Goal: Task Accomplishment & Management: Manage account settings

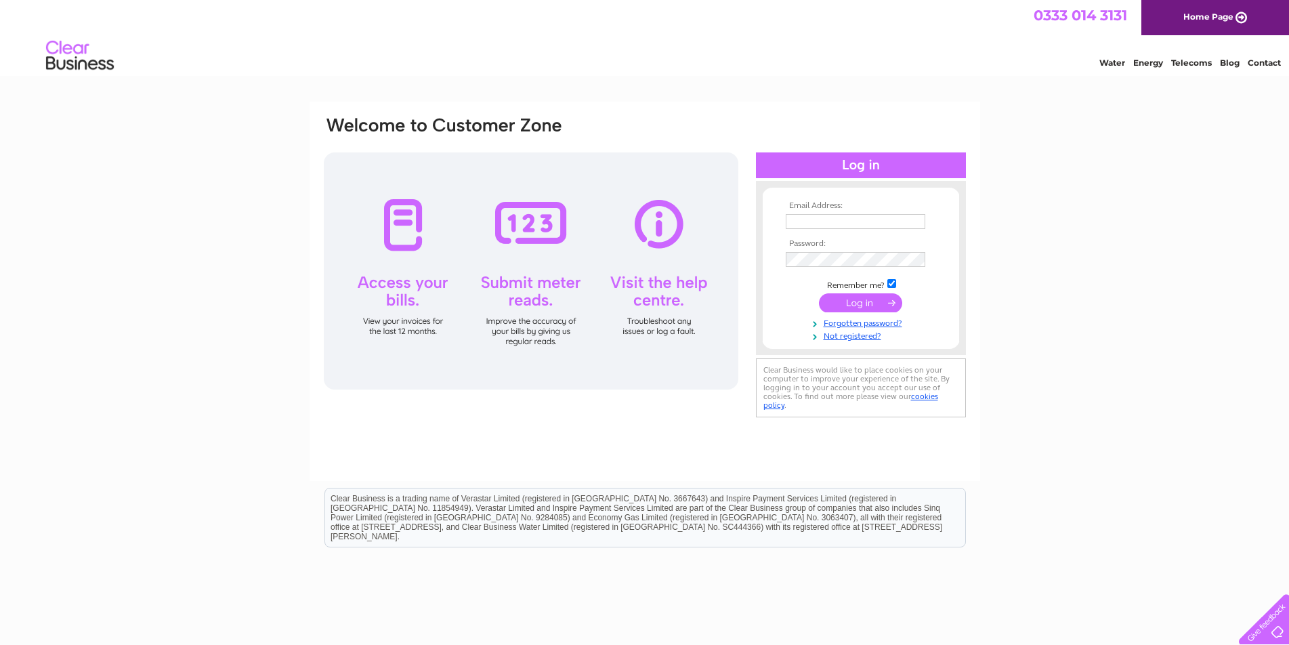
click at [867, 227] on input "text" at bounding box center [856, 221] width 140 height 15
type input "[EMAIL_ADDRESS][DOMAIN_NAME]"
click at [819, 295] on input "submit" at bounding box center [860, 304] width 83 height 19
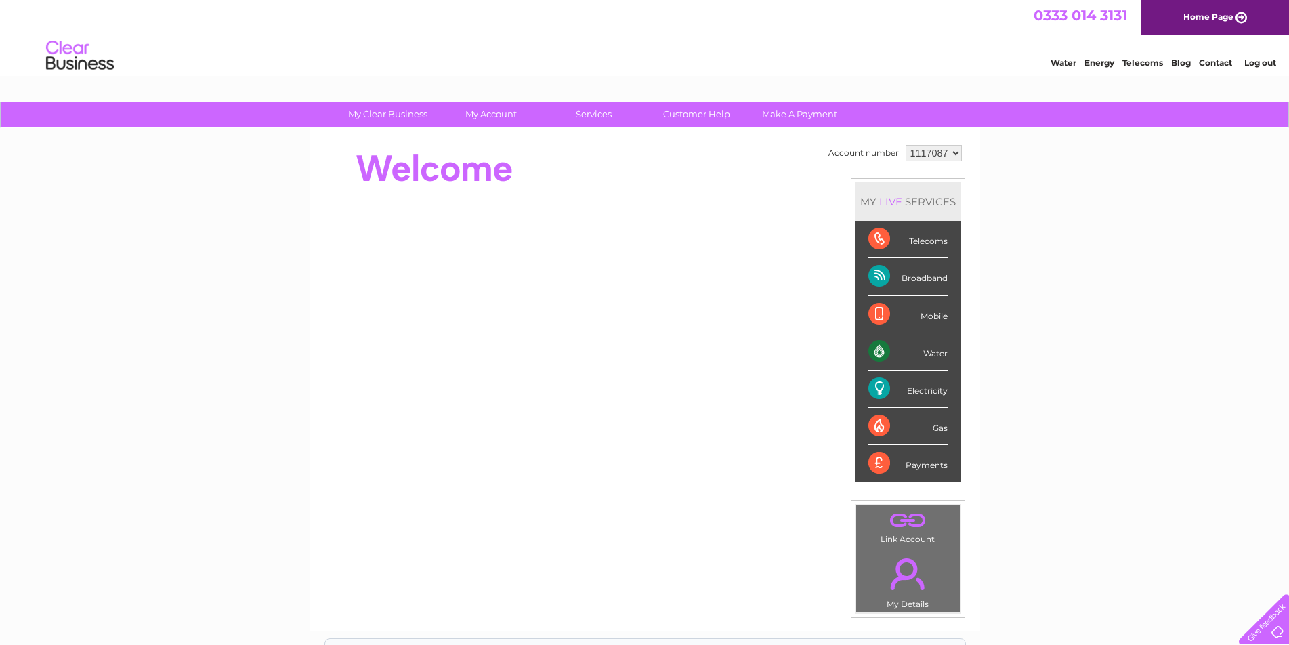
click at [893, 398] on div "Electricity" at bounding box center [907, 388] width 79 height 37
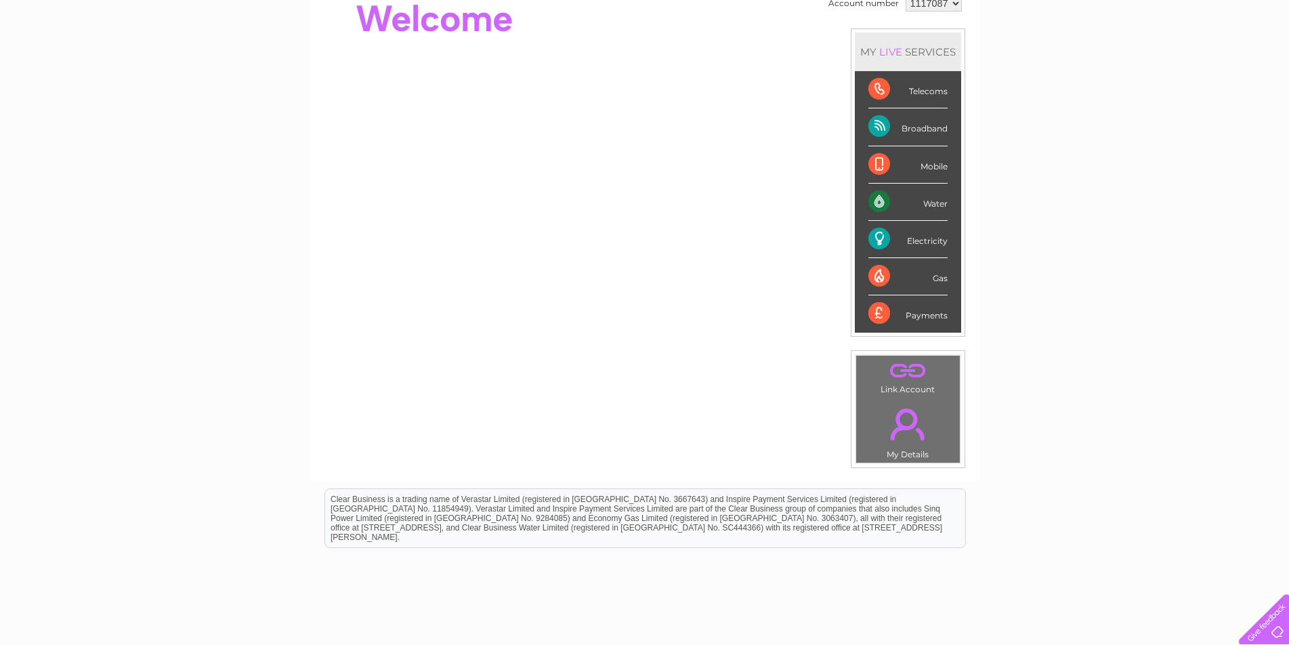
scroll to position [228, 0]
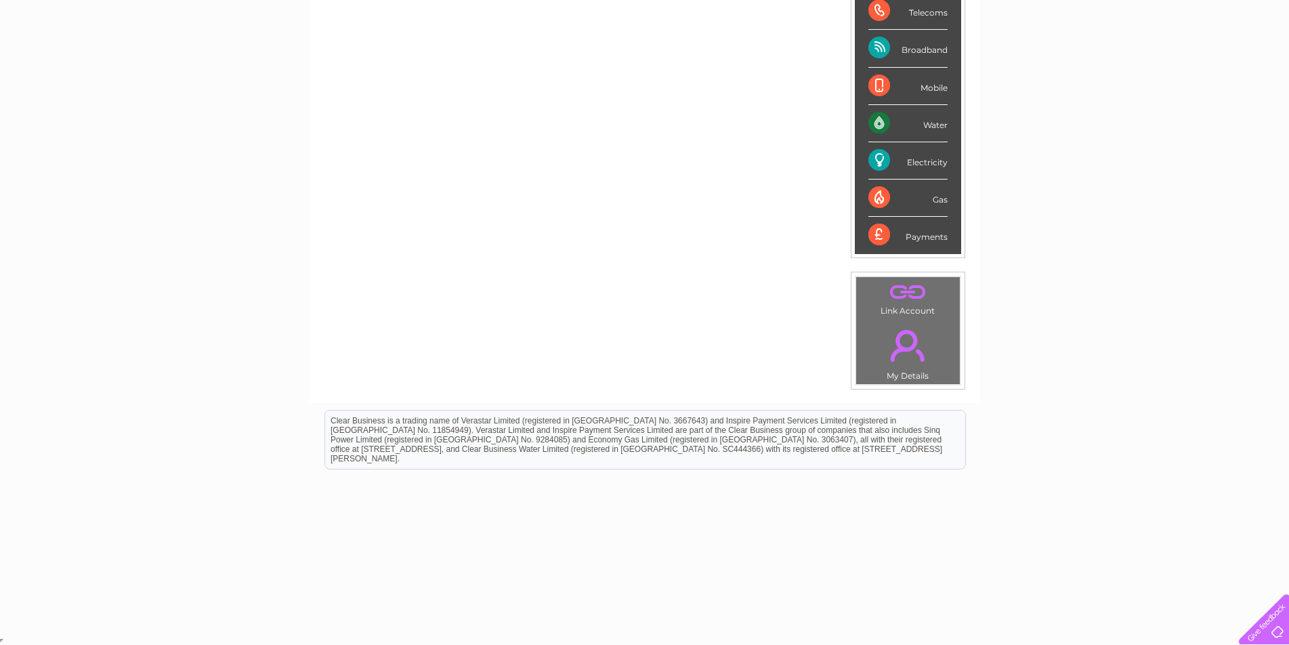
click at [892, 166] on div "Electricity" at bounding box center [907, 160] width 79 height 37
click at [875, 161] on div "Electricity" at bounding box center [907, 160] width 79 height 37
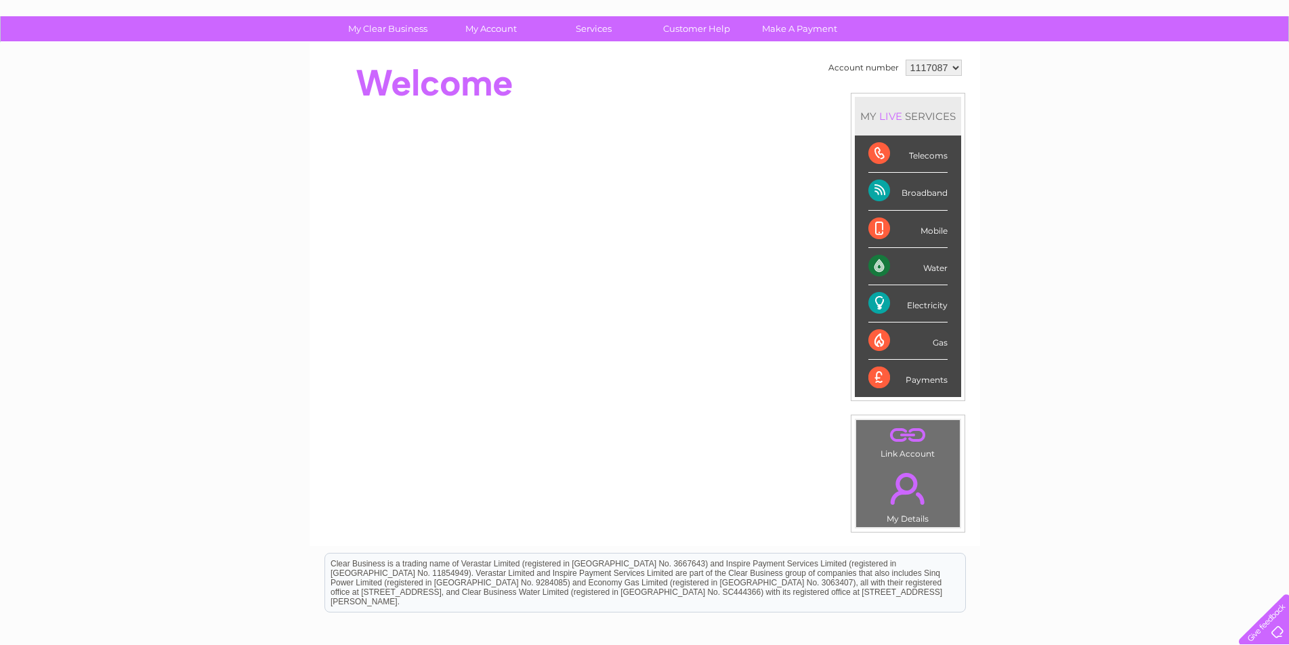
scroll to position [0, 0]
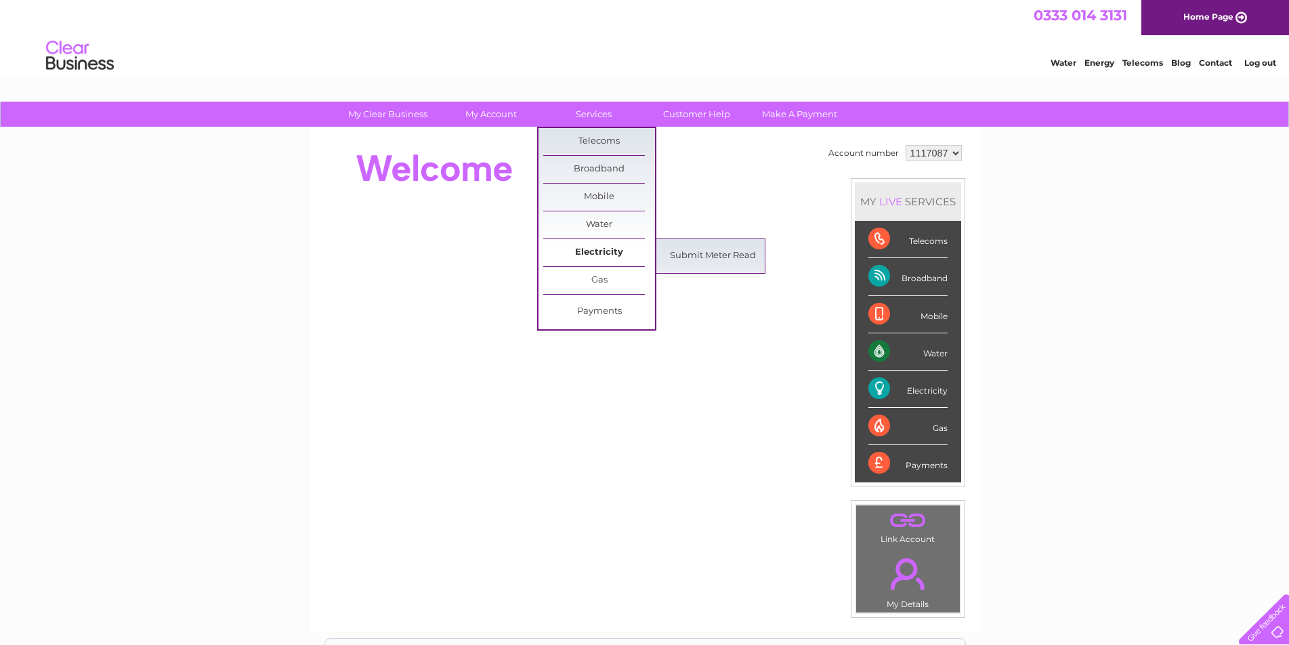
click at [586, 252] on link "Electricity" at bounding box center [599, 252] width 112 height 27
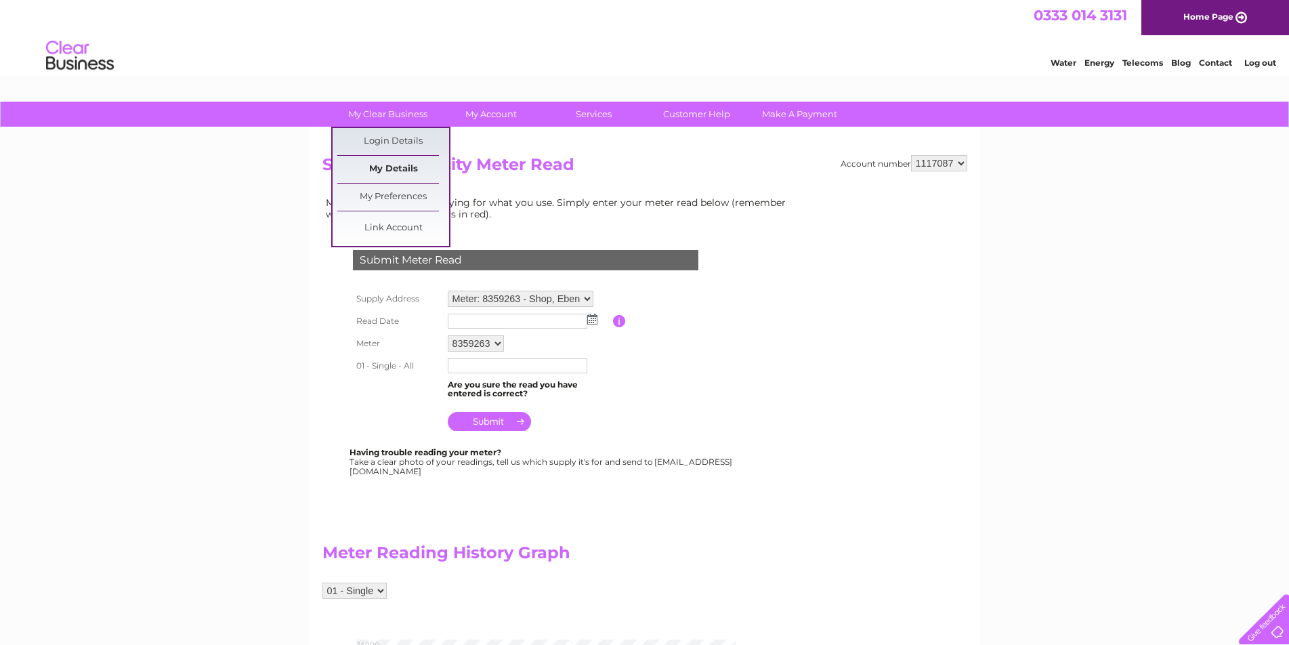
click at [398, 163] on link "My Details" at bounding box center [393, 169] width 112 height 27
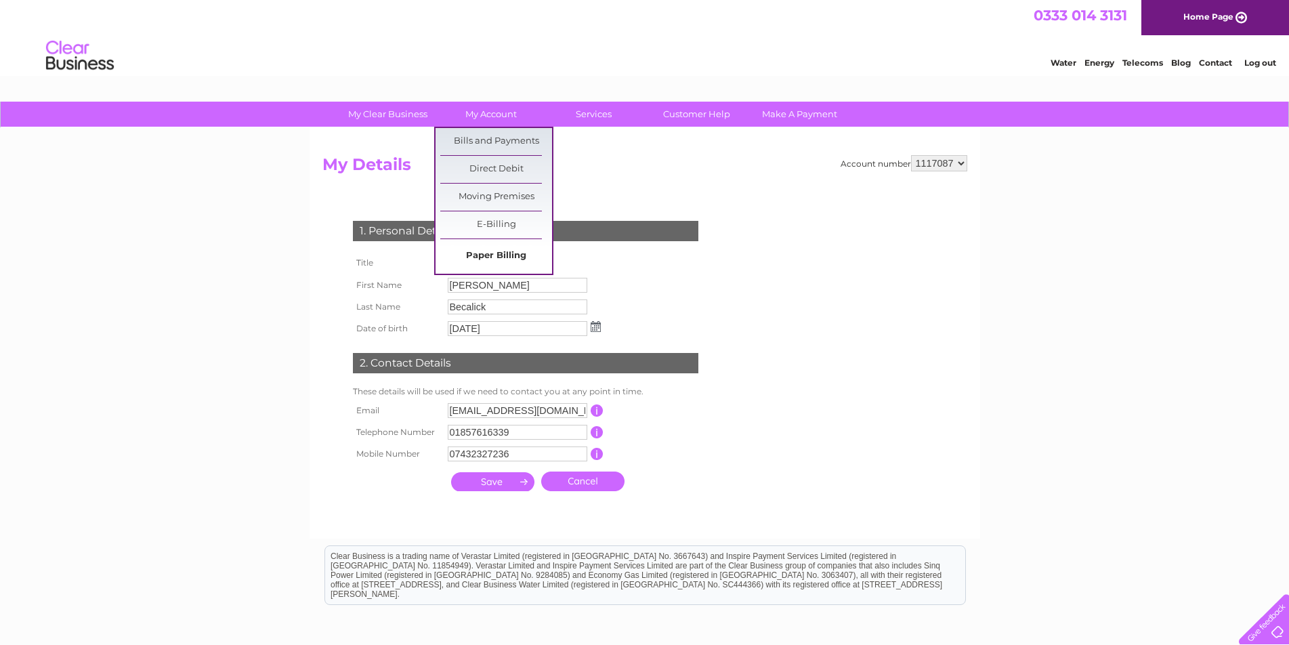
click at [488, 251] on link "Paper Billing" at bounding box center [496, 255] width 112 height 27
